Goal: Task Accomplishment & Management: Use online tool/utility

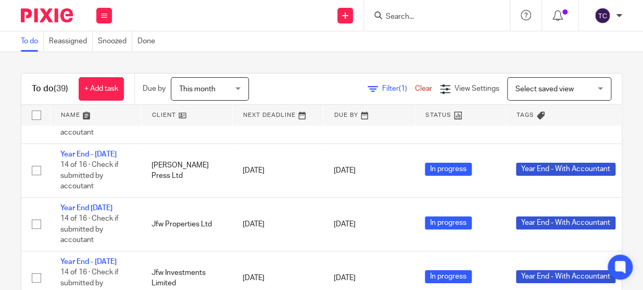
scroll to position [1373, 0]
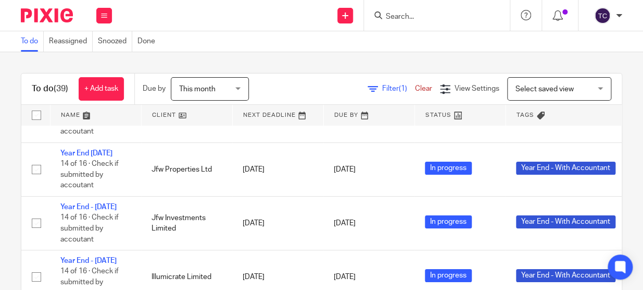
click at [234, 93] on span "This month" at bounding box center [206, 89] width 55 height 22
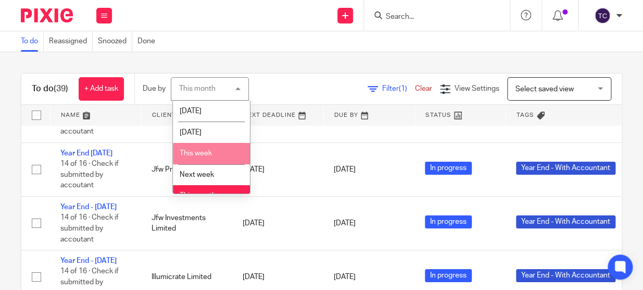
click at [219, 156] on li "This week" at bounding box center [211, 153] width 77 height 21
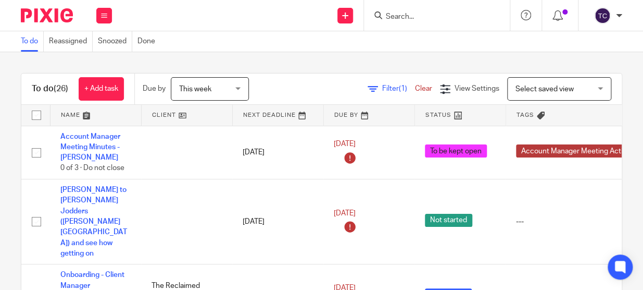
click at [151, 114] on link at bounding box center [187, 115] width 91 height 21
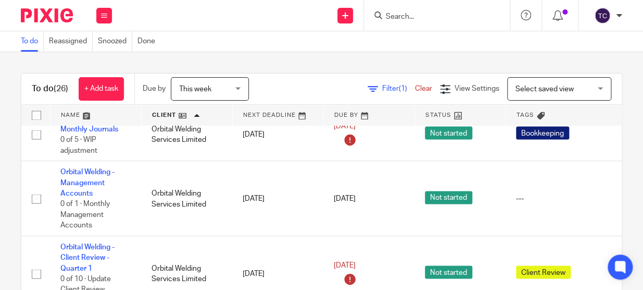
scroll to position [710, 0]
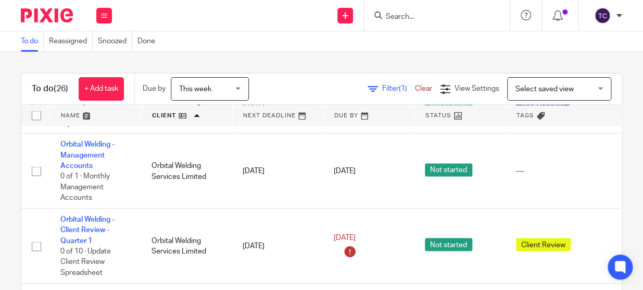
click at [78, 114] on link at bounding box center [96, 115] width 91 height 21
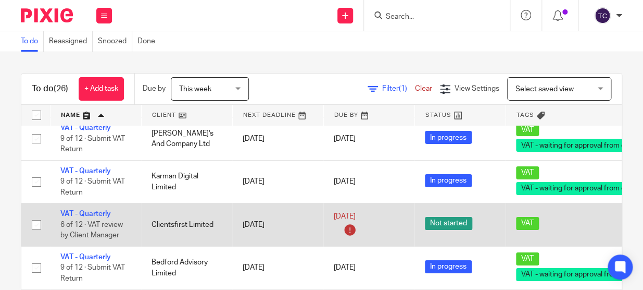
scroll to position [1200, 0]
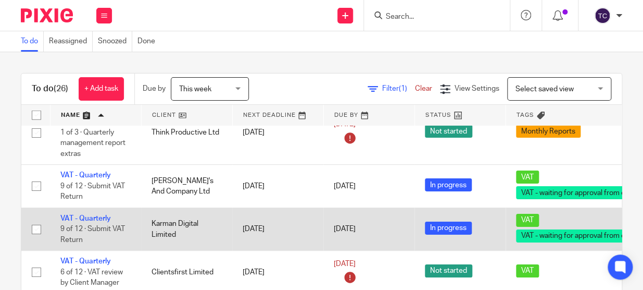
drag, startPoint x: 91, startPoint y: 158, endPoint x: 112, endPoint y: 158, distance: 21.4
click at [91, 215] on link "VAT - Quarterly" at bounding box center [85, 218] width 51 height 7
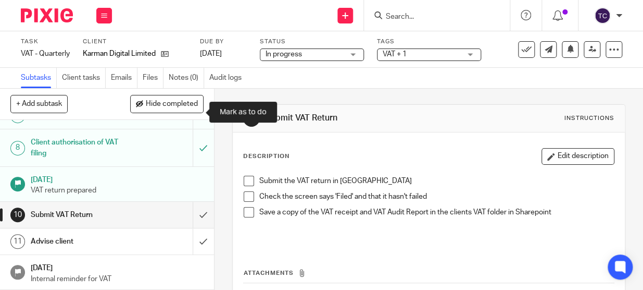
scroll to position [219, 0]
click at [247, 178] on span at bounding box center [249, 180] width 10 height 10
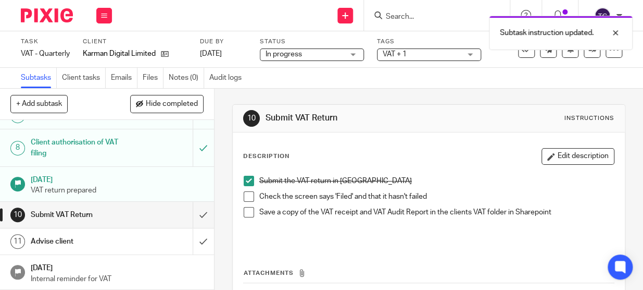
click at [247, 194] on span at bounding box center [249, 196] width 10 height 10
click at [247, 208] on span at bounding box center [249, 212] width 10 height 10
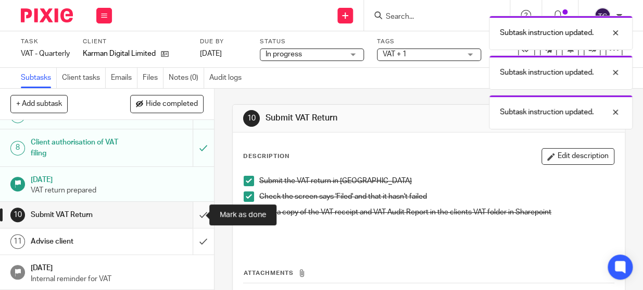
click at [198, 210] on input "submit" at bounding box center [107, 215] width 214 height 26
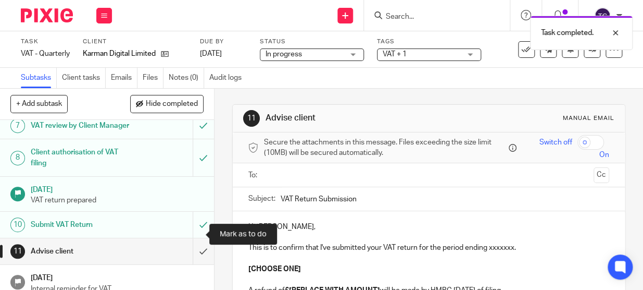
scroll to position [219, 0]
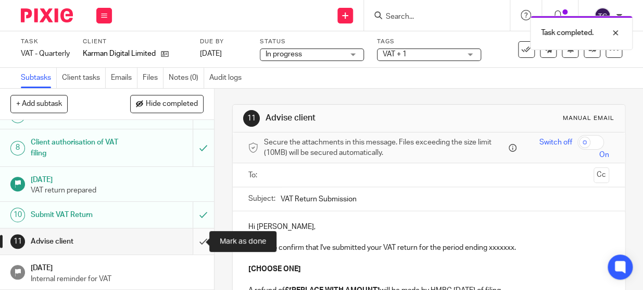
click at [196, 238] on input "submit" at bounding box center [107, 241] width 214 height 26
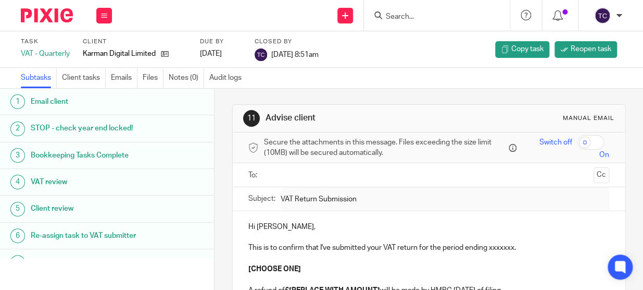
drag, startPoint x: 40, startPoint y: 12, endPoint x: 104, endPoint y: 34, distance: 67.5
click at [40, 12] on img at bounding box center [47, 15] width 52 height 14
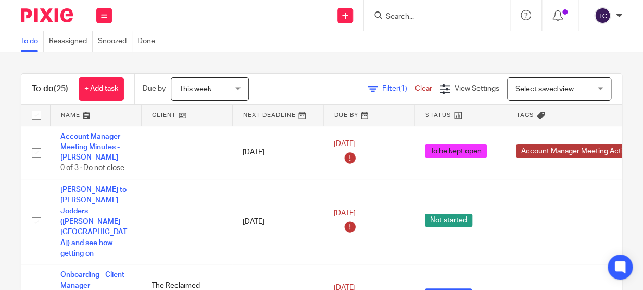
click at [86, 117] on link at bounding box center [96, 115] width 91 height 21
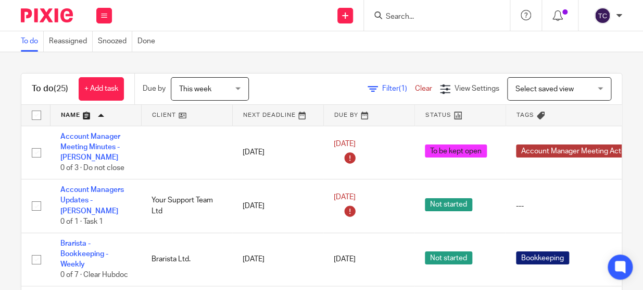
click at [86, 117] on link at bounding box center [96, 115] width 91 height 21
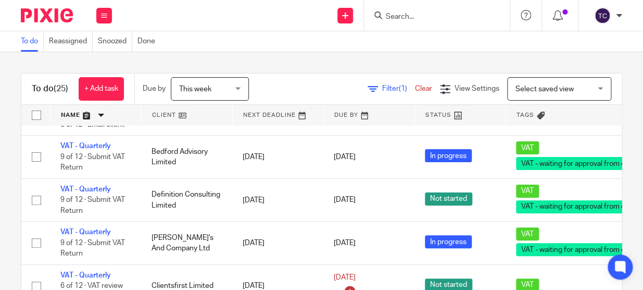
scroll to position [94, 0]
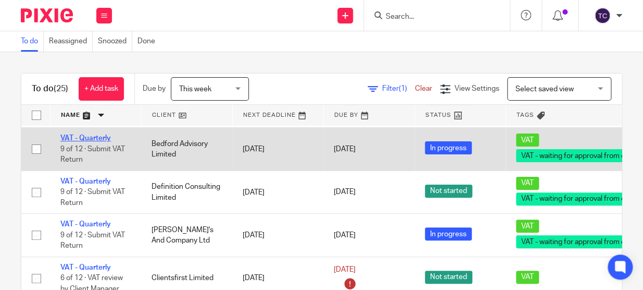
click at [90, 142] on link "VAT - Quarterly" at bounding box center [85, 137] width 51 height 7
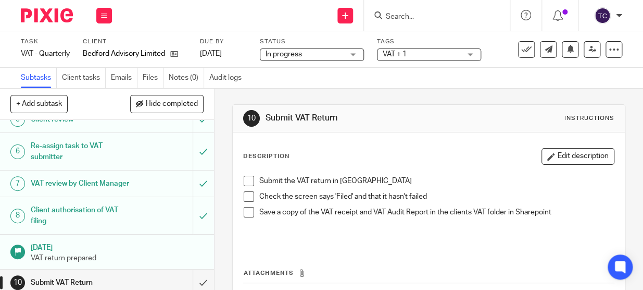
scroll to position [142, 0]
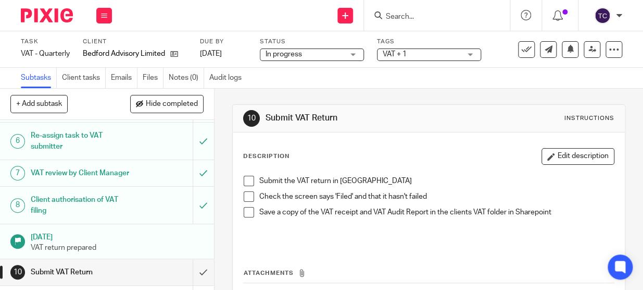
click at [246, 182] on span at bounding box center [249, 180] width 10 height 10
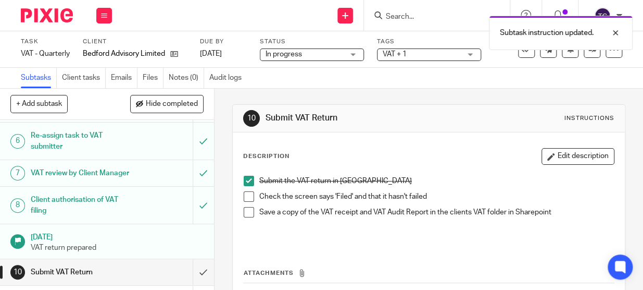
click at [248, 194] on span at bounding box center [249, 196] width 10 height 10
click at [246, 210] on span at bounding box center [249, 212] width 10 height 10
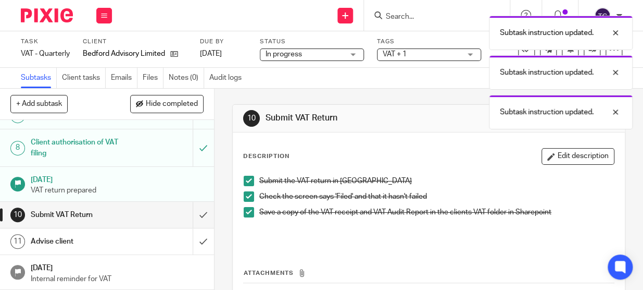
scroll to position [219, 0]
click at [197, 211] on input "submit" at bounding box center [107, 215] width 214 height 26
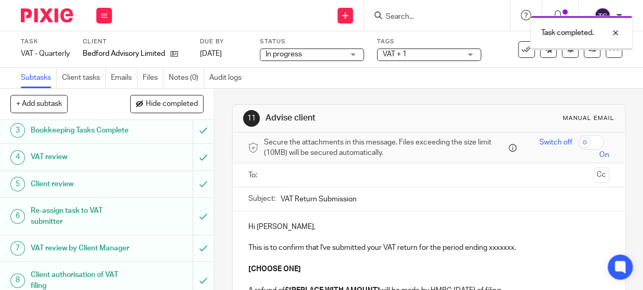
scroll to position [189, 0]
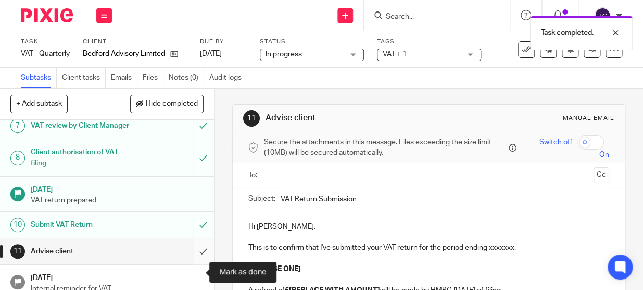
click at [197, 264] on input "submit" at bounding box center [107, 251] width 214 height 26
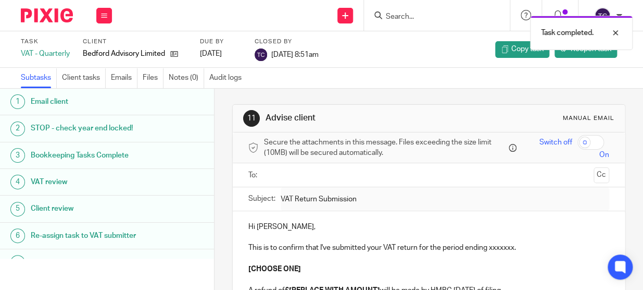
click at [53, 13] on img at bounding box center [47, 15] width 52 height 14
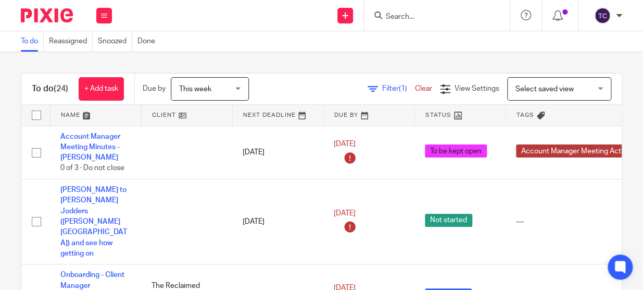
click at [78, 117] on link at bounding box center [96, 115] width 91 height 21
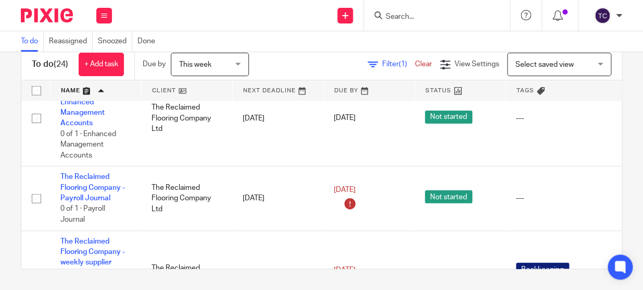
scroll to position [973, 0]
